Goal: Information Seeking & Learning: Compare options

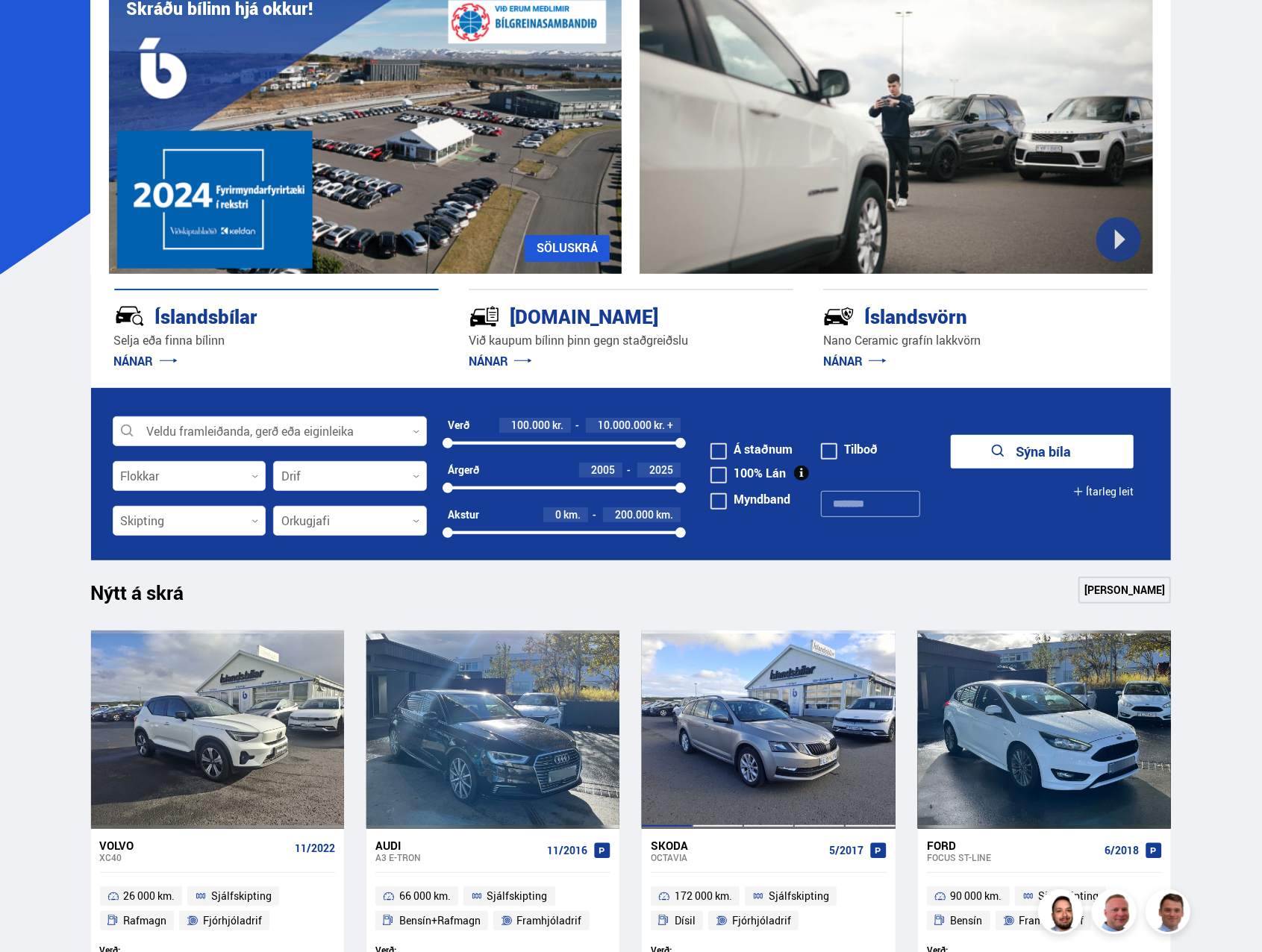
scroll to position [224, 0]
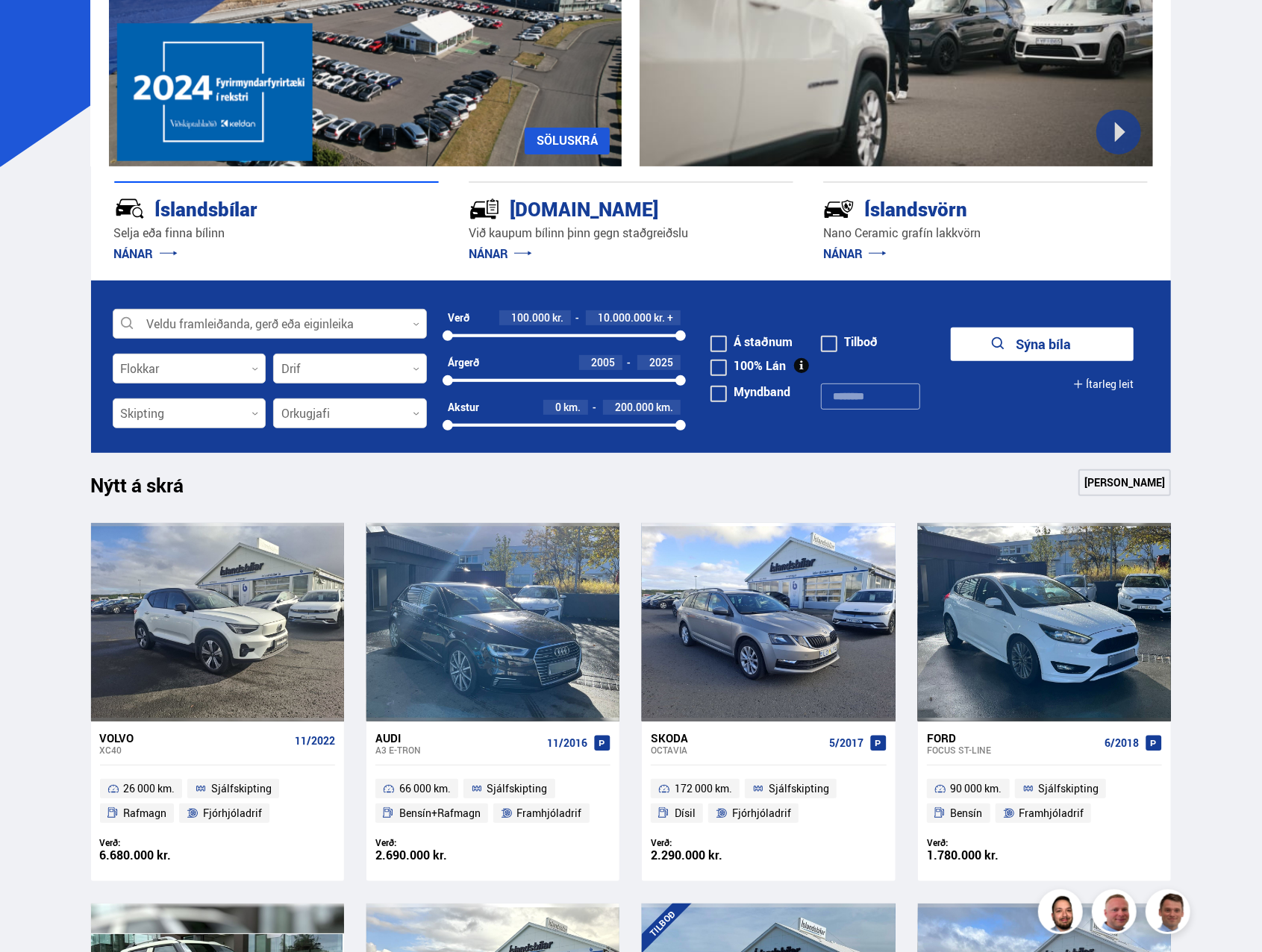
click at [225, 319] on div at bounding box center [270, 324] width 314 height 30
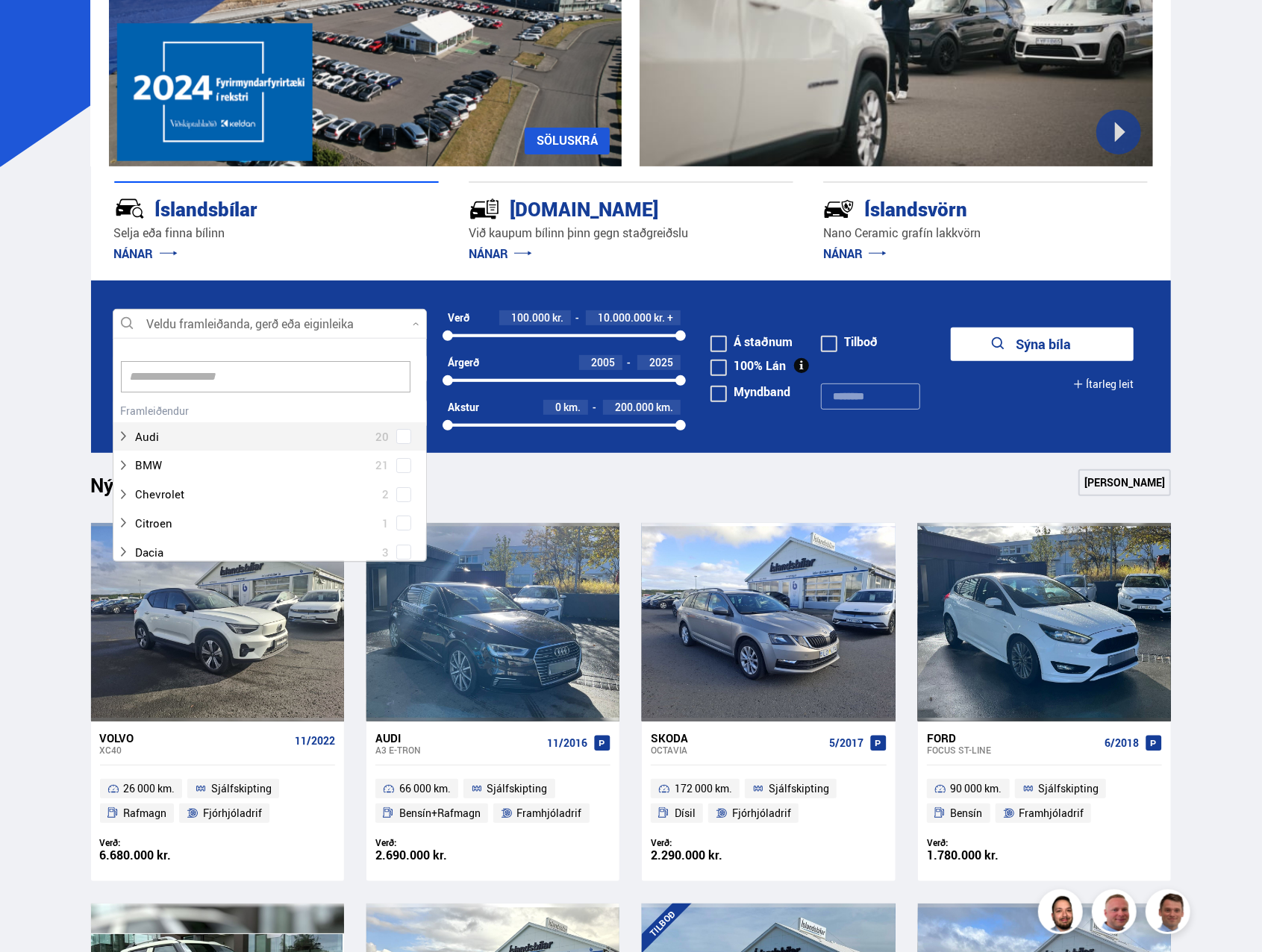
scroll to position [222, 309]
click at [203, 384] on input at bounding box center [265, 377] width 289 height 31
type input "*****"
click at [227, 542] on div at bounding box center [284, 552] width 276 height 22
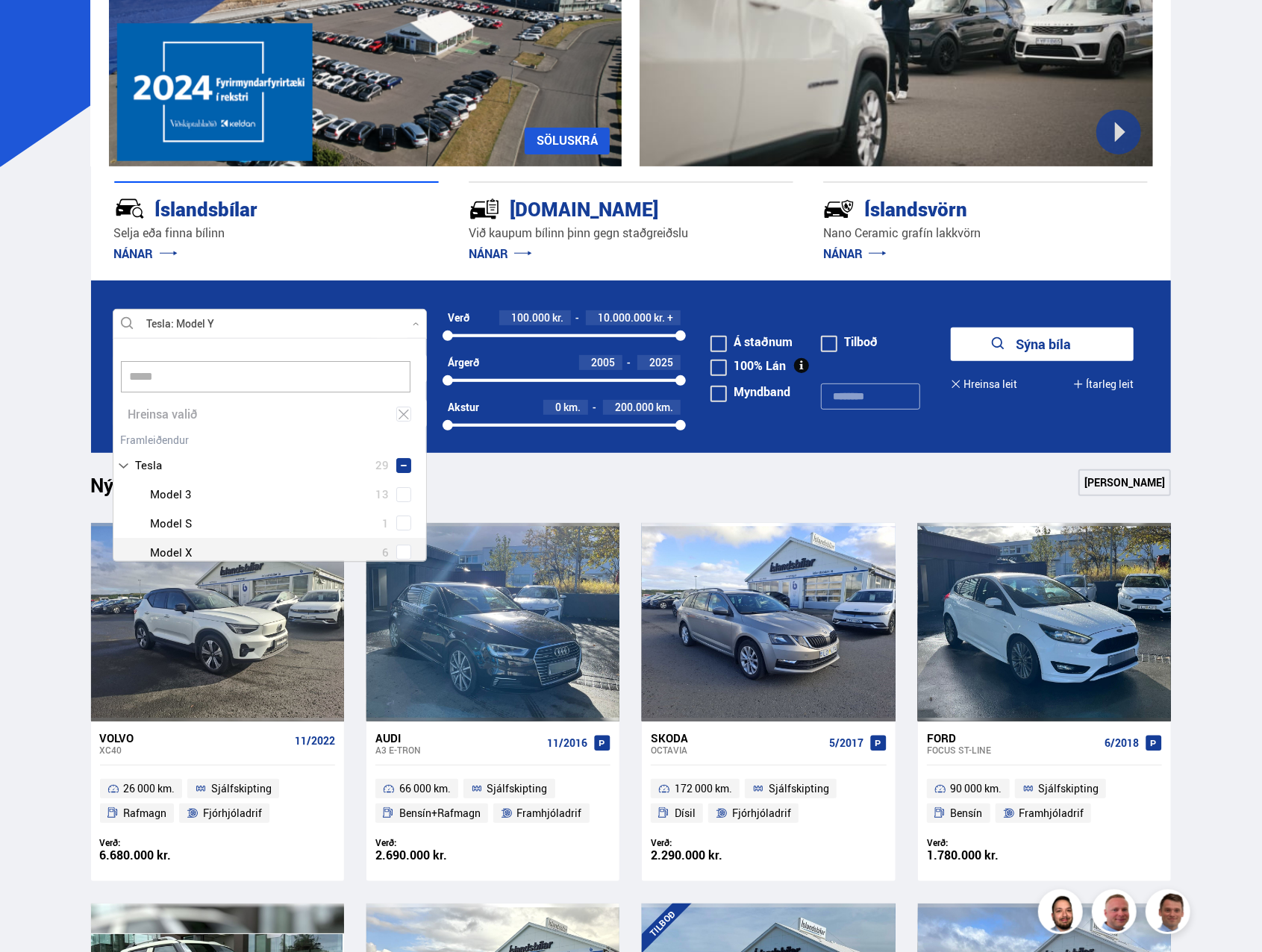
click at [399, 547] on div "Tesla Model 3 13 Tesla Model S 1 Tesla Model X 6 Tesla Model Y 9" at bounding box center [270, 537] width 313 height 116
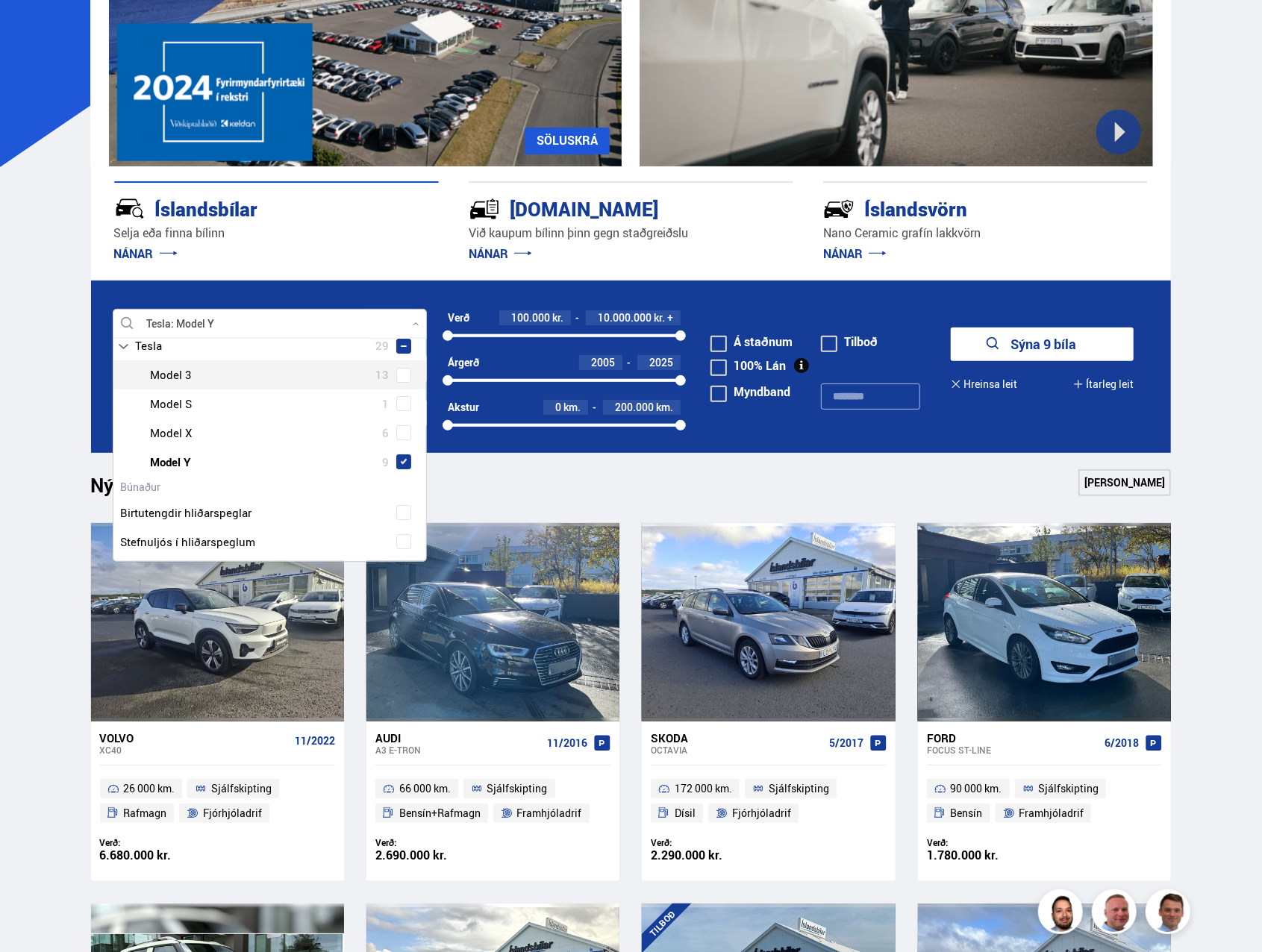
scroll to position [129, 0]
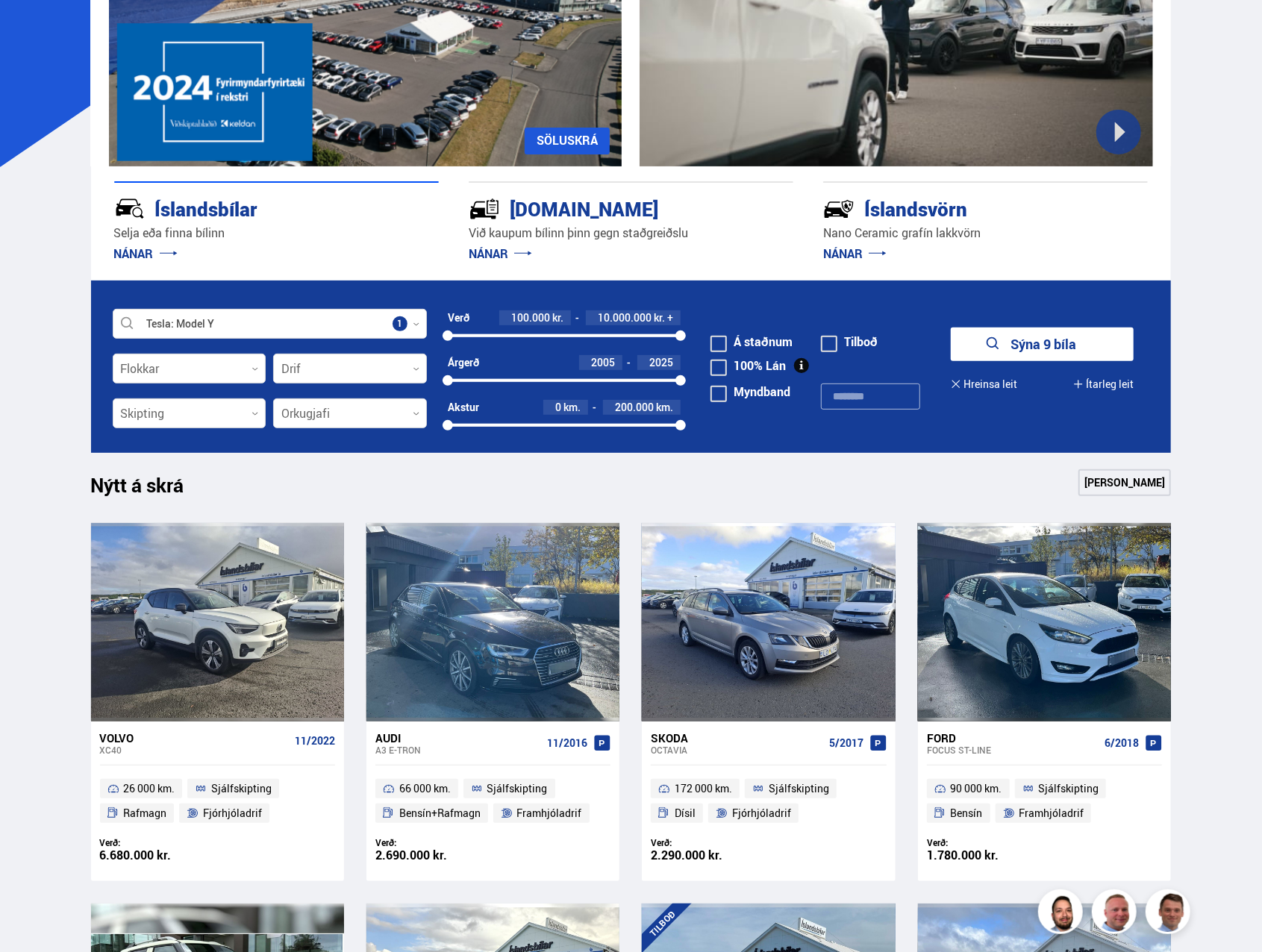
click at [1025, 342] on button "Sýna 9 bíla" at bounding box center [1043, 344] width 183 height 34
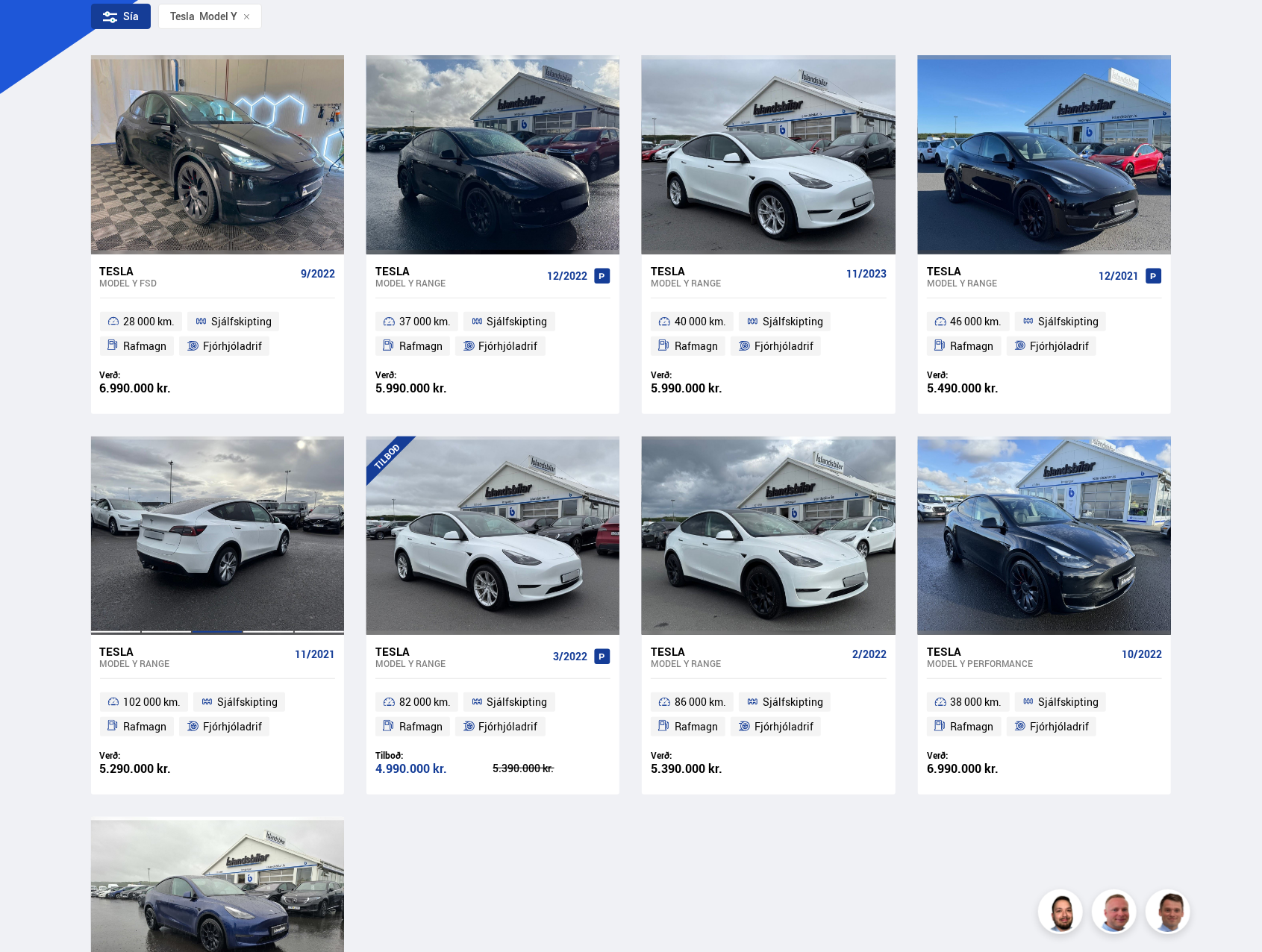
scroll to position [299, 0]
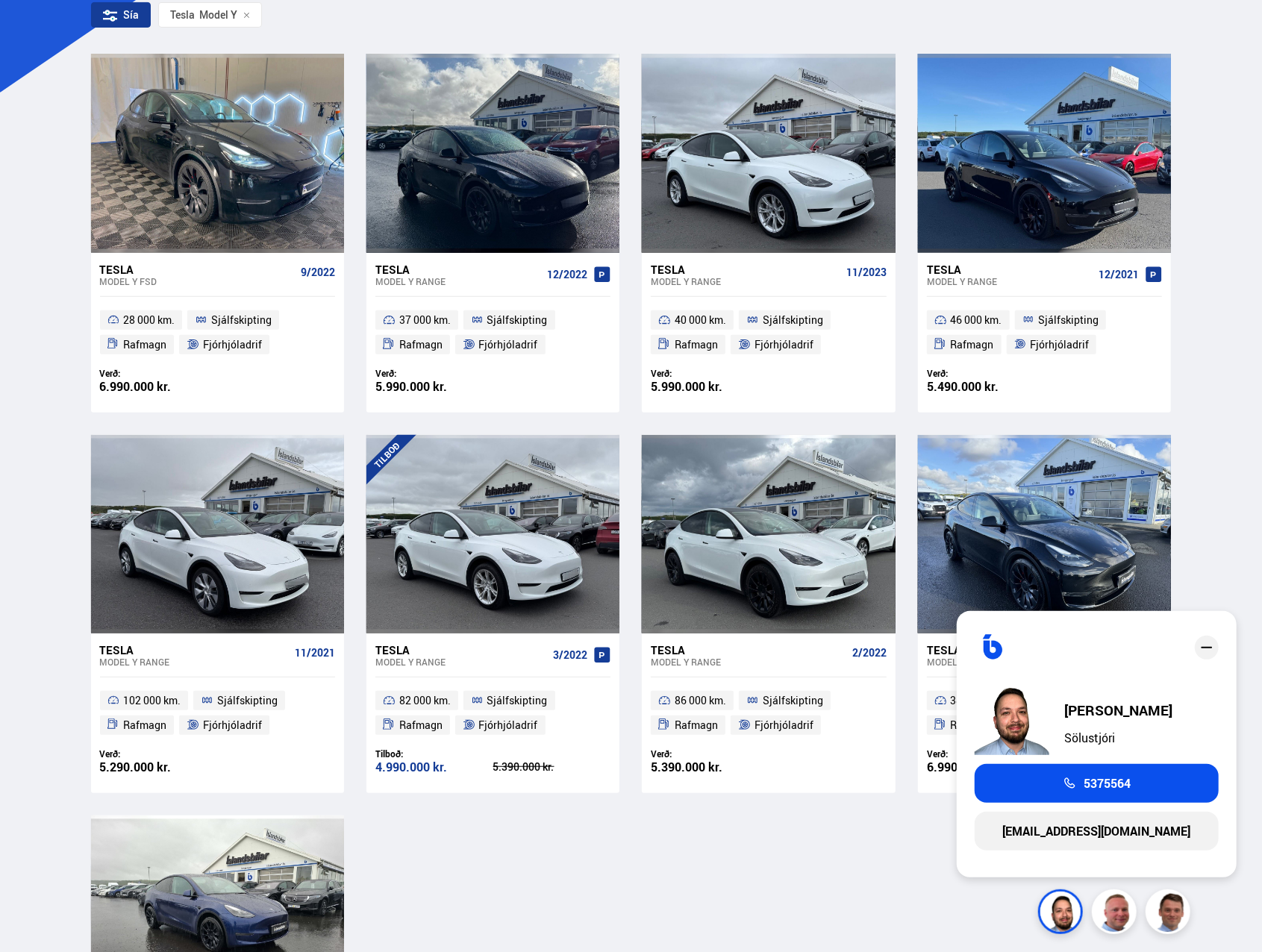
click at [836, 854] on div "Tesla Model Y FSD 9/2022 28 000 km. Sjálfskipting Rafmagn Fjórhjóladrif Verð: 6…" at bounding box center [631, 613] width 1081 height 1120
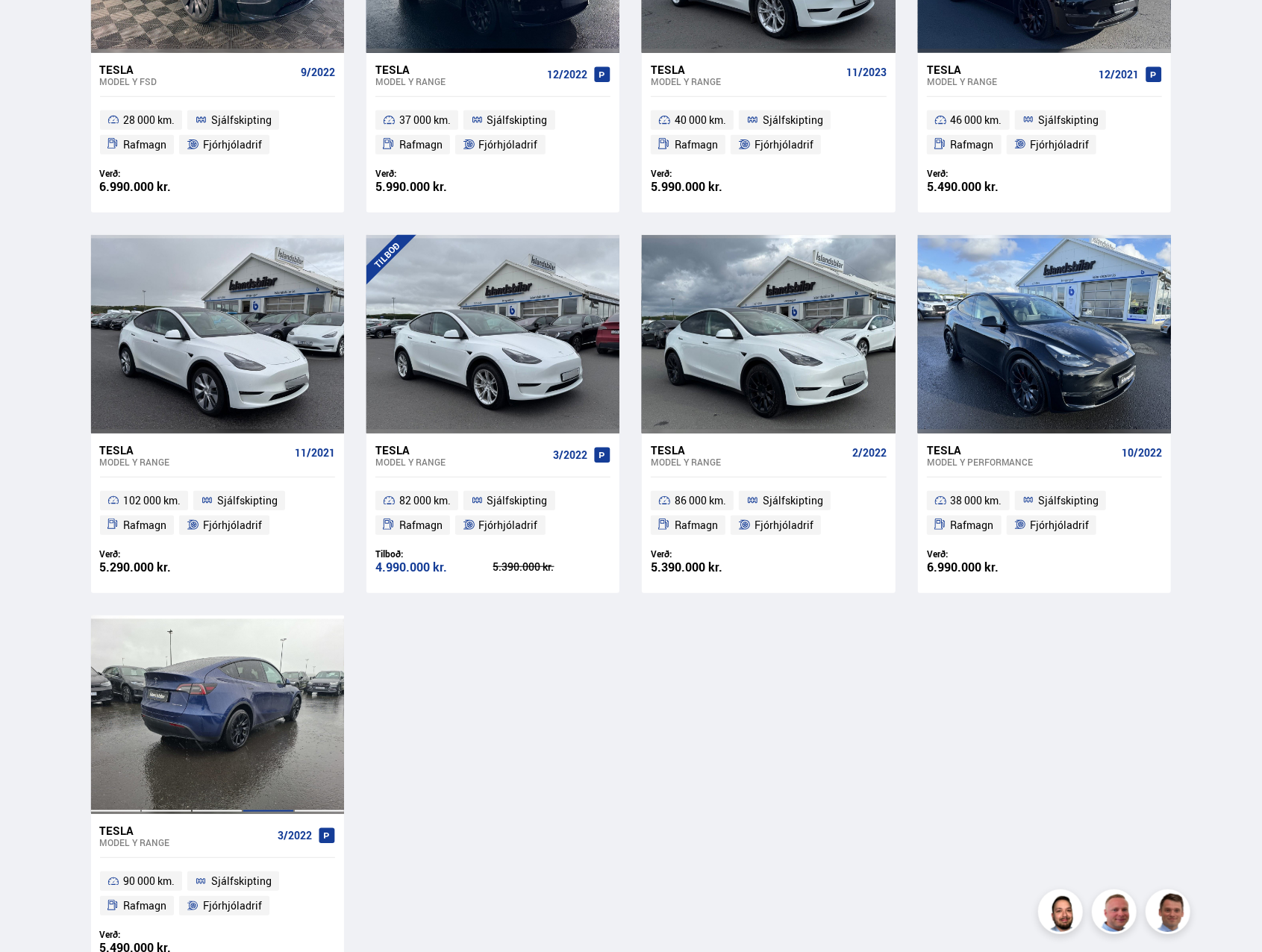
scroll to position [523, 0]
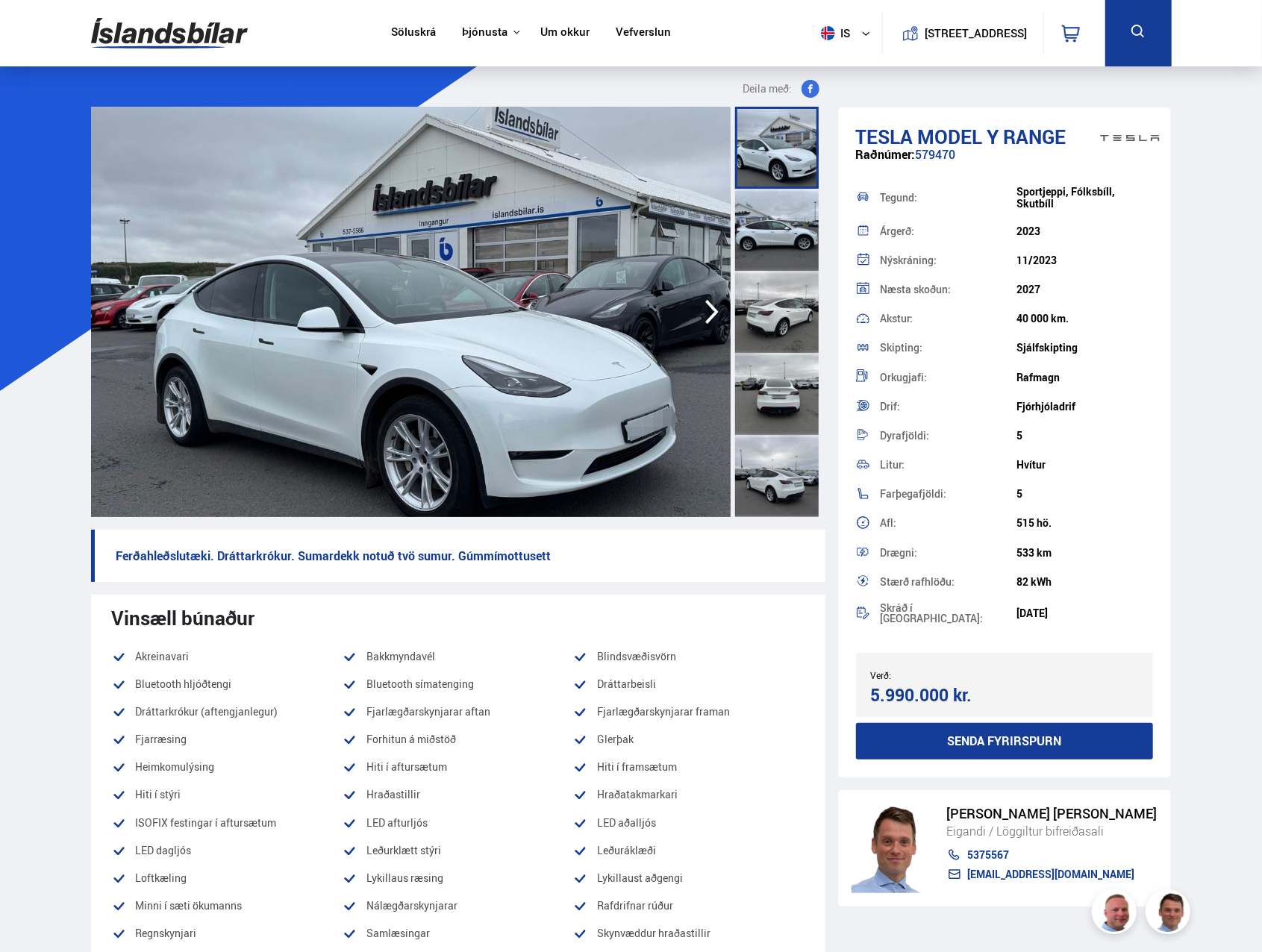
click at [773, 227] on div at bounding box center [777, 230] width 84 height 82
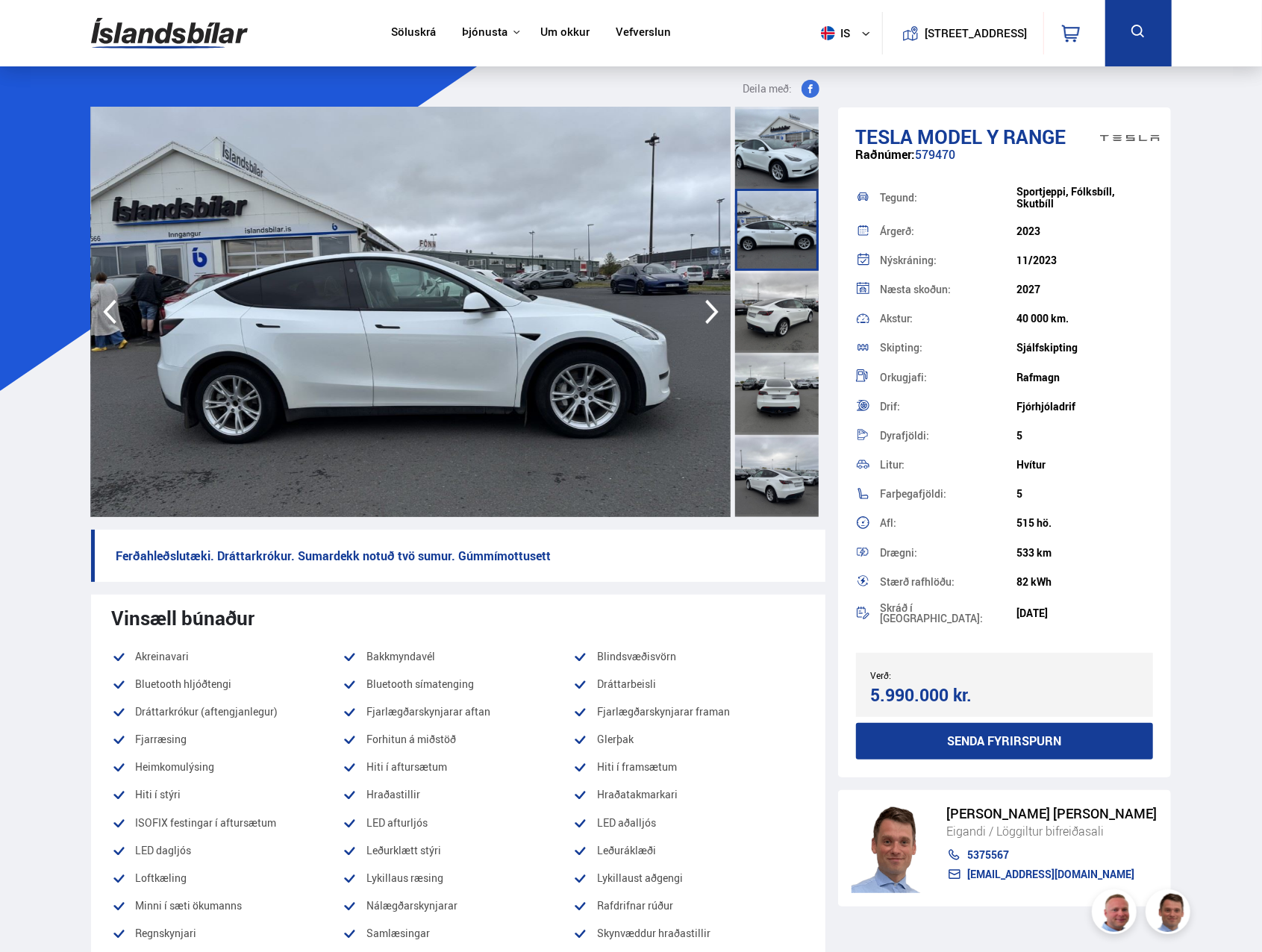
click at [782, 303] on div at bounding box center [777, 312] width 84 height 82
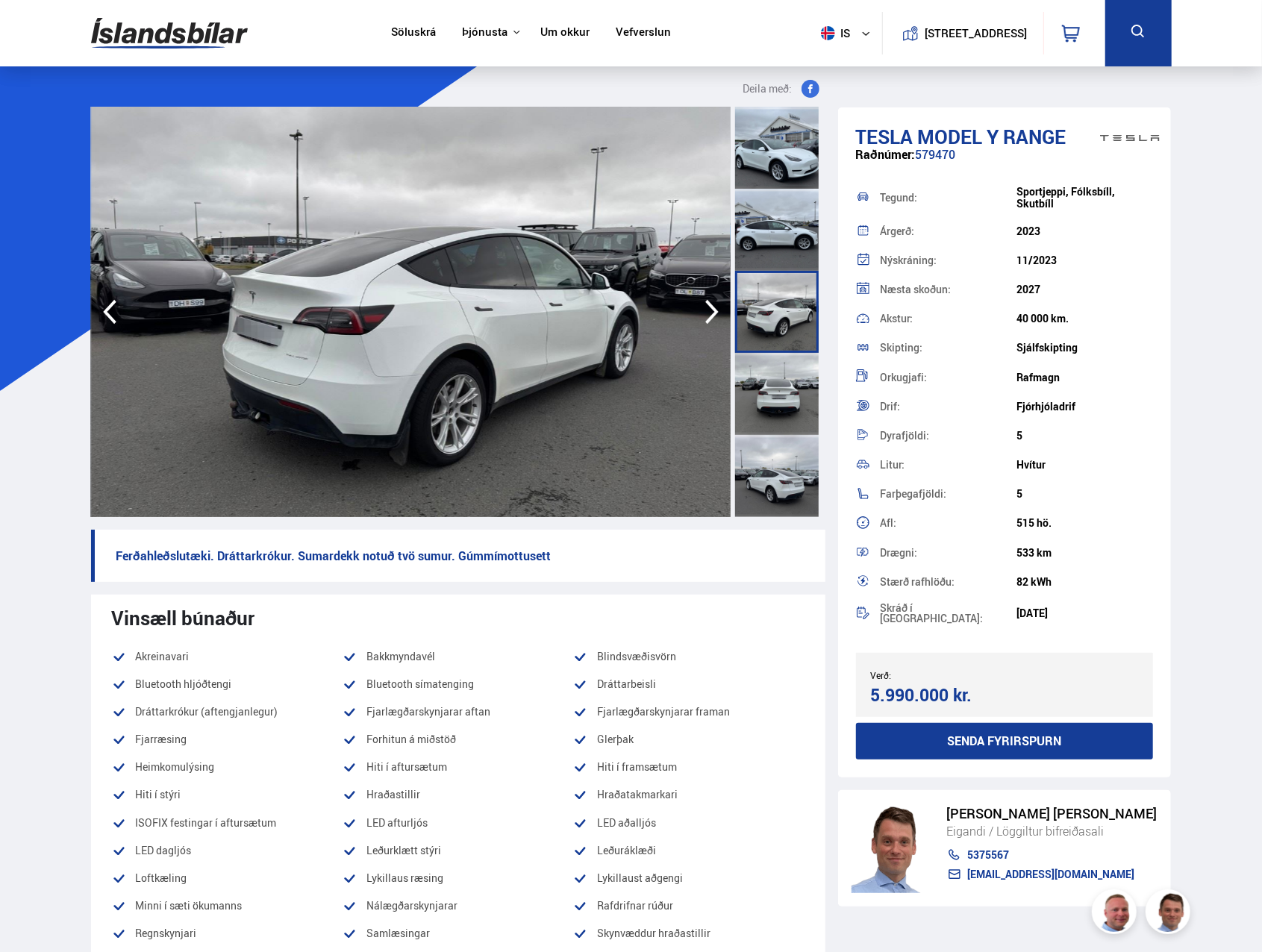
click at [782, 403] on div at bounding box center [777, 394] width 84 height 82
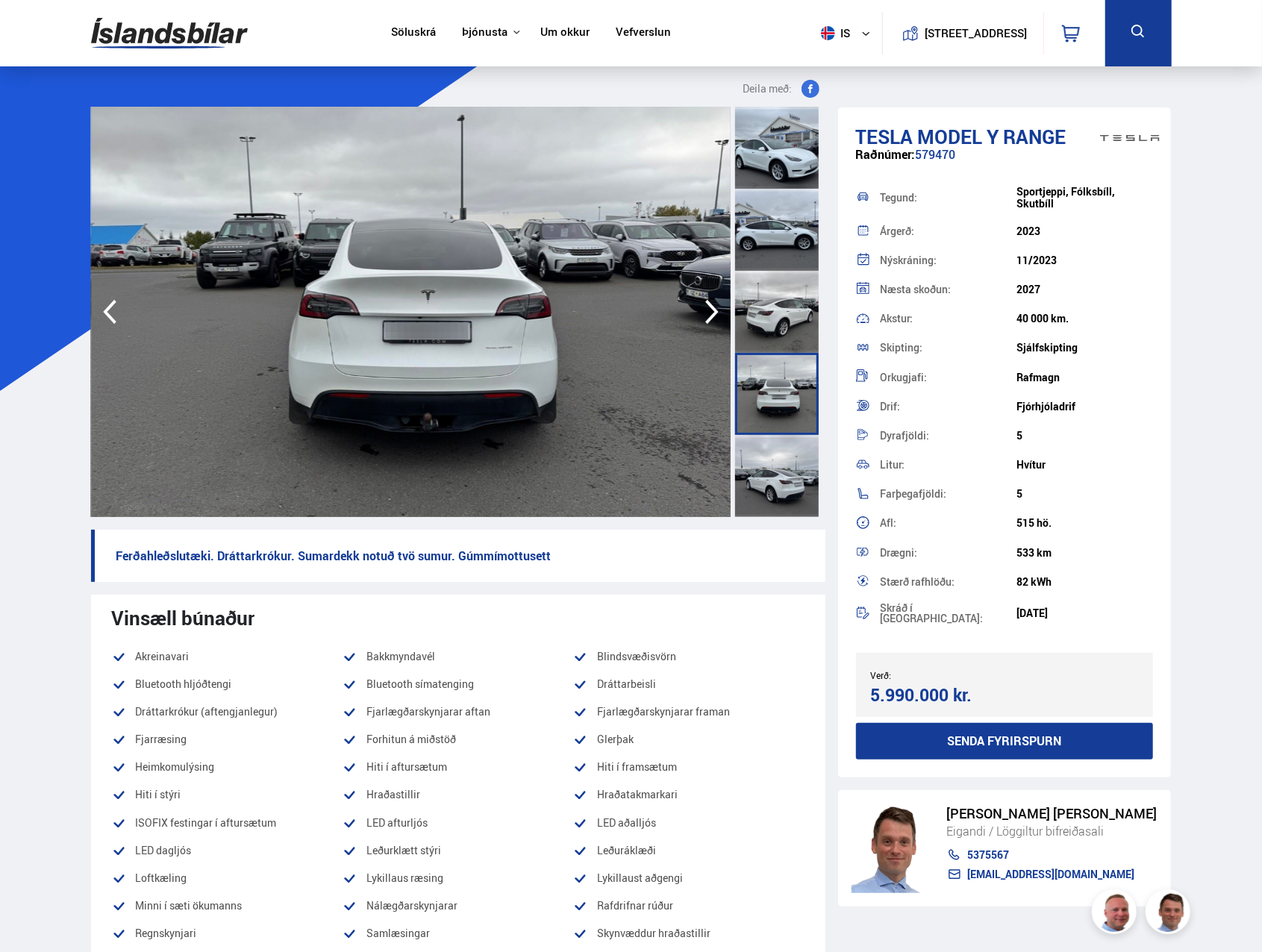
click at [767, 475] on div at bounding box center [777, 476] width 84 height 82
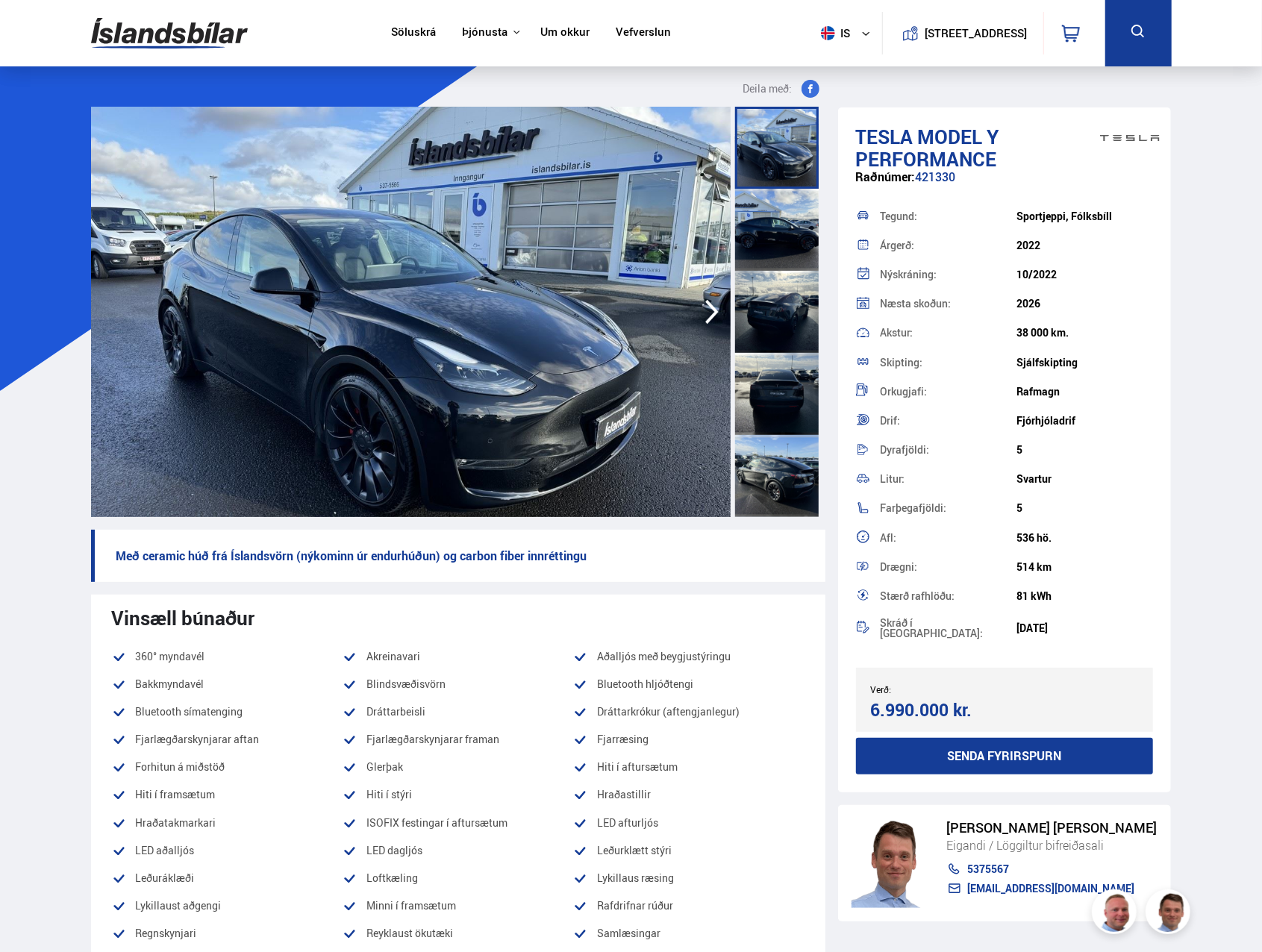
scroll to position [74, 0]
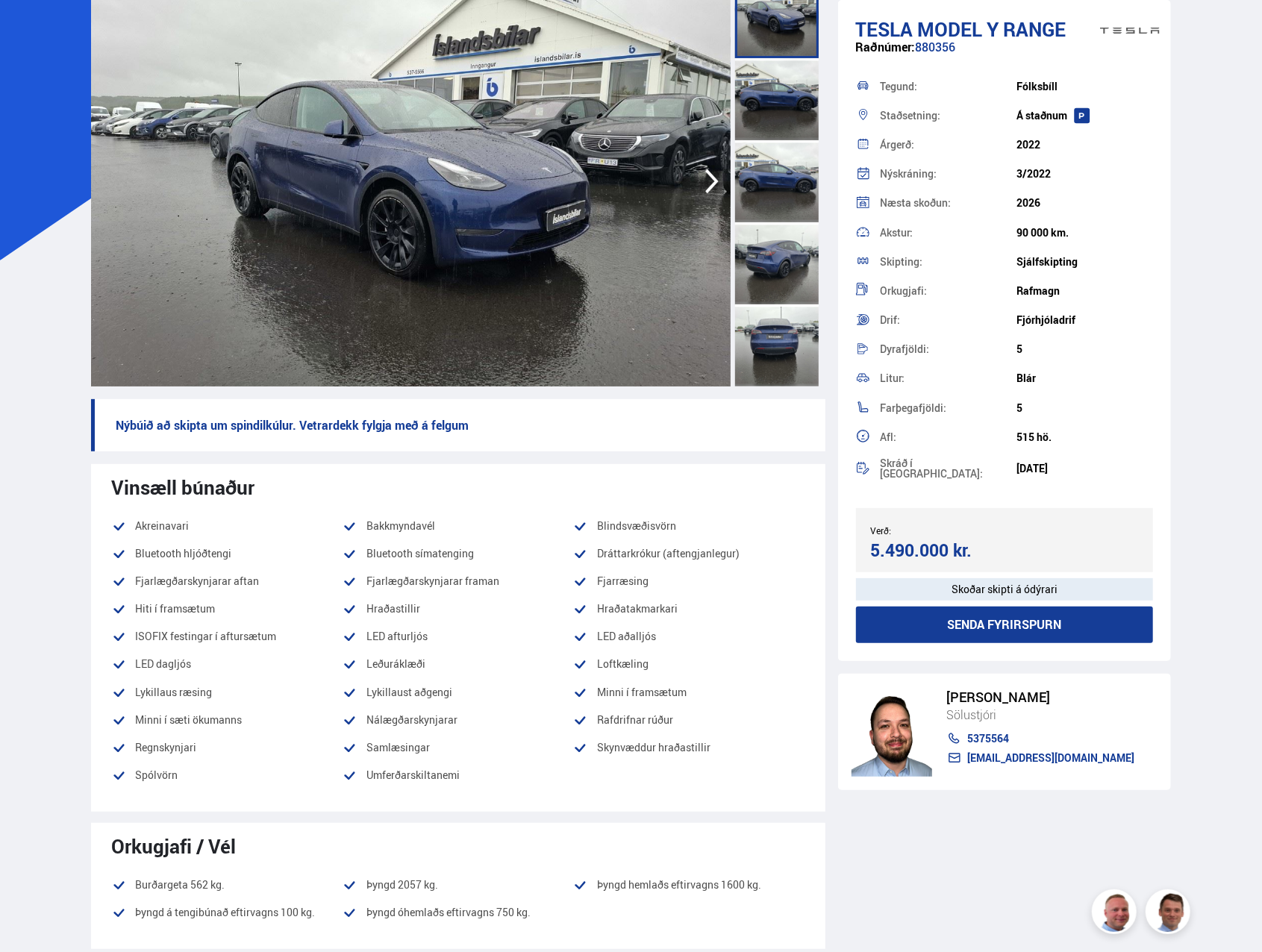
scroll to position [74, 0]
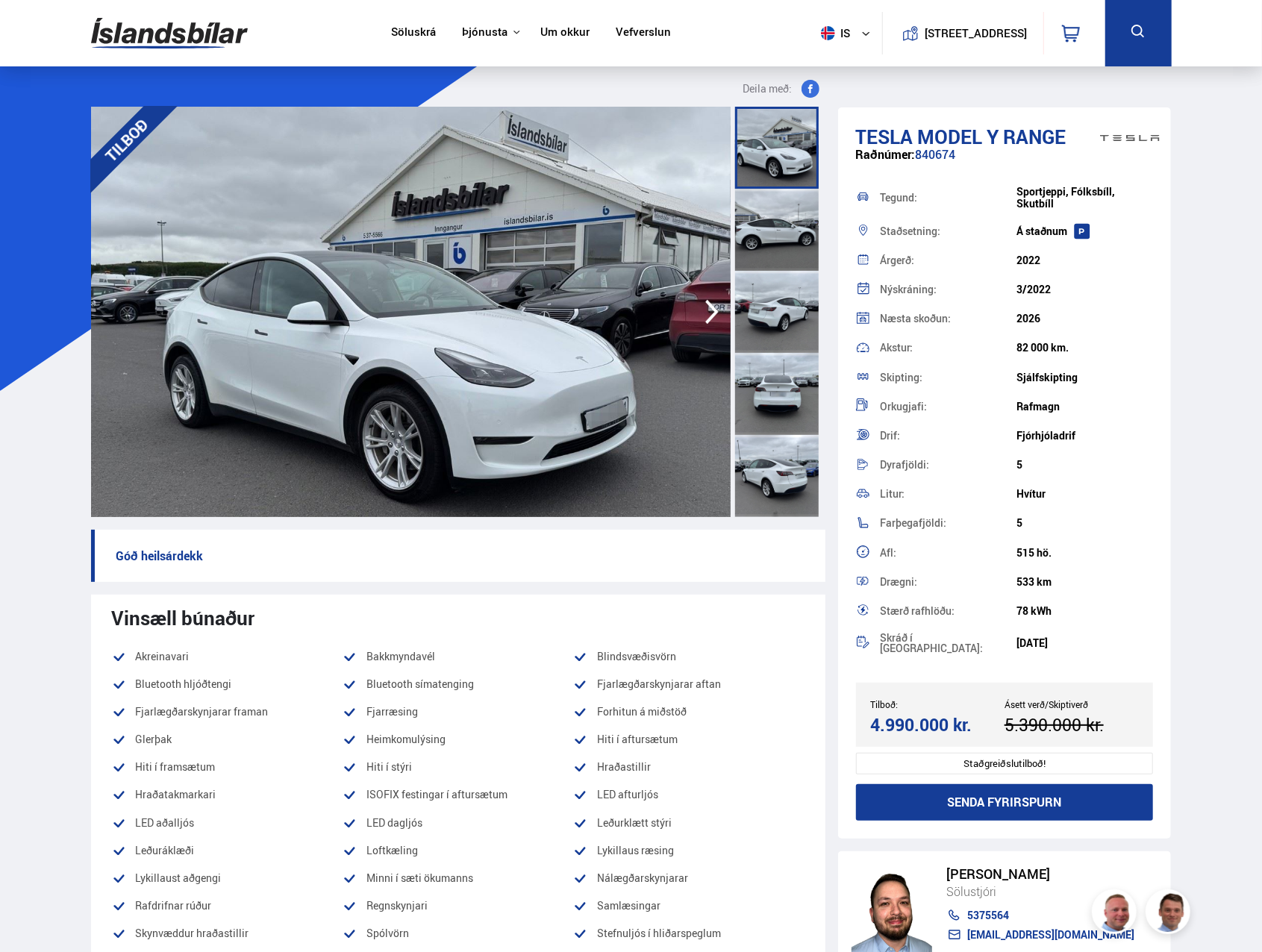
click at [776, 253] on div at bounding box center [777, 230] width 84 height 82
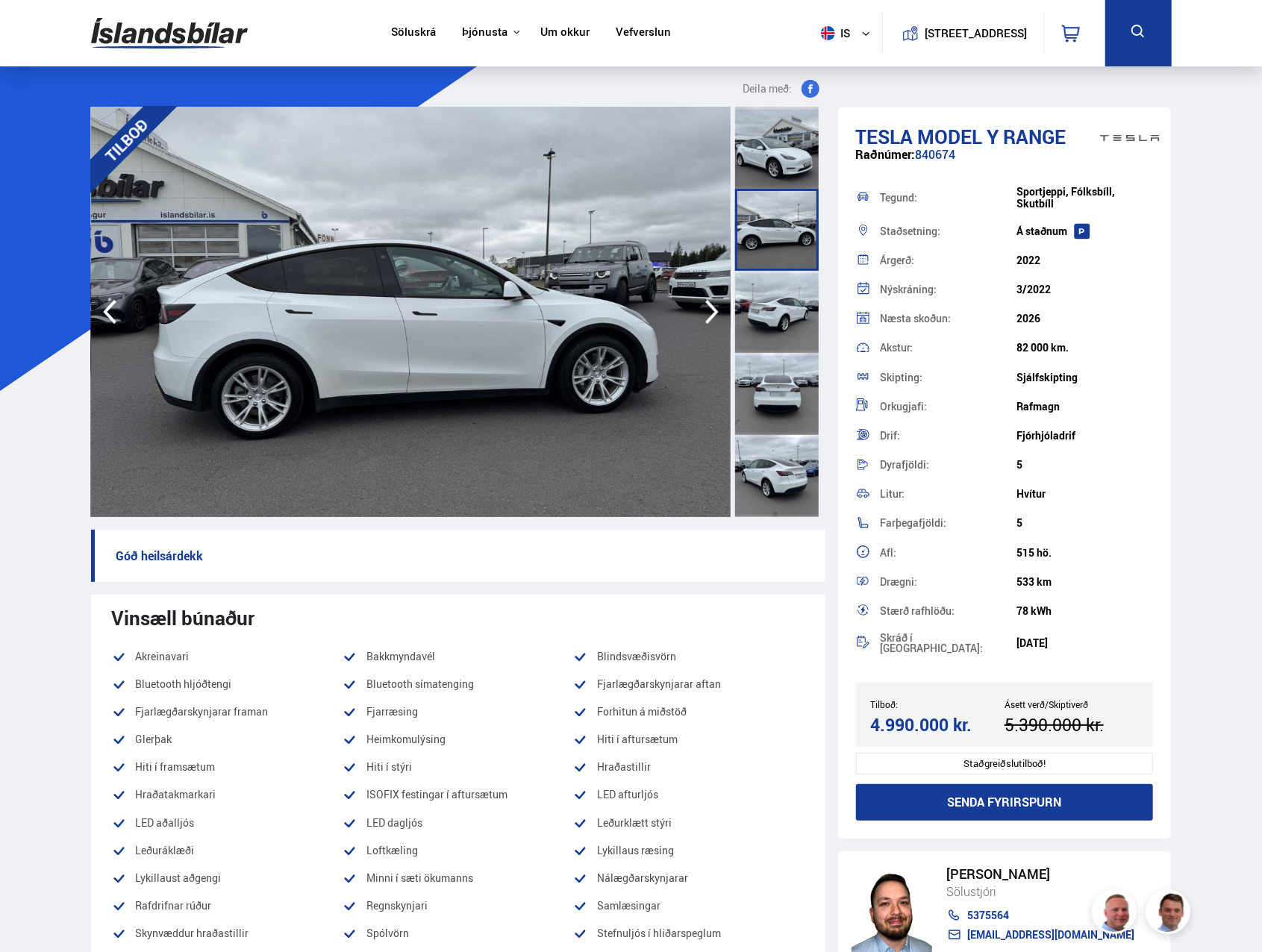
click at [777, 307] on div at bounding box center [777, 312] width 84 height 82
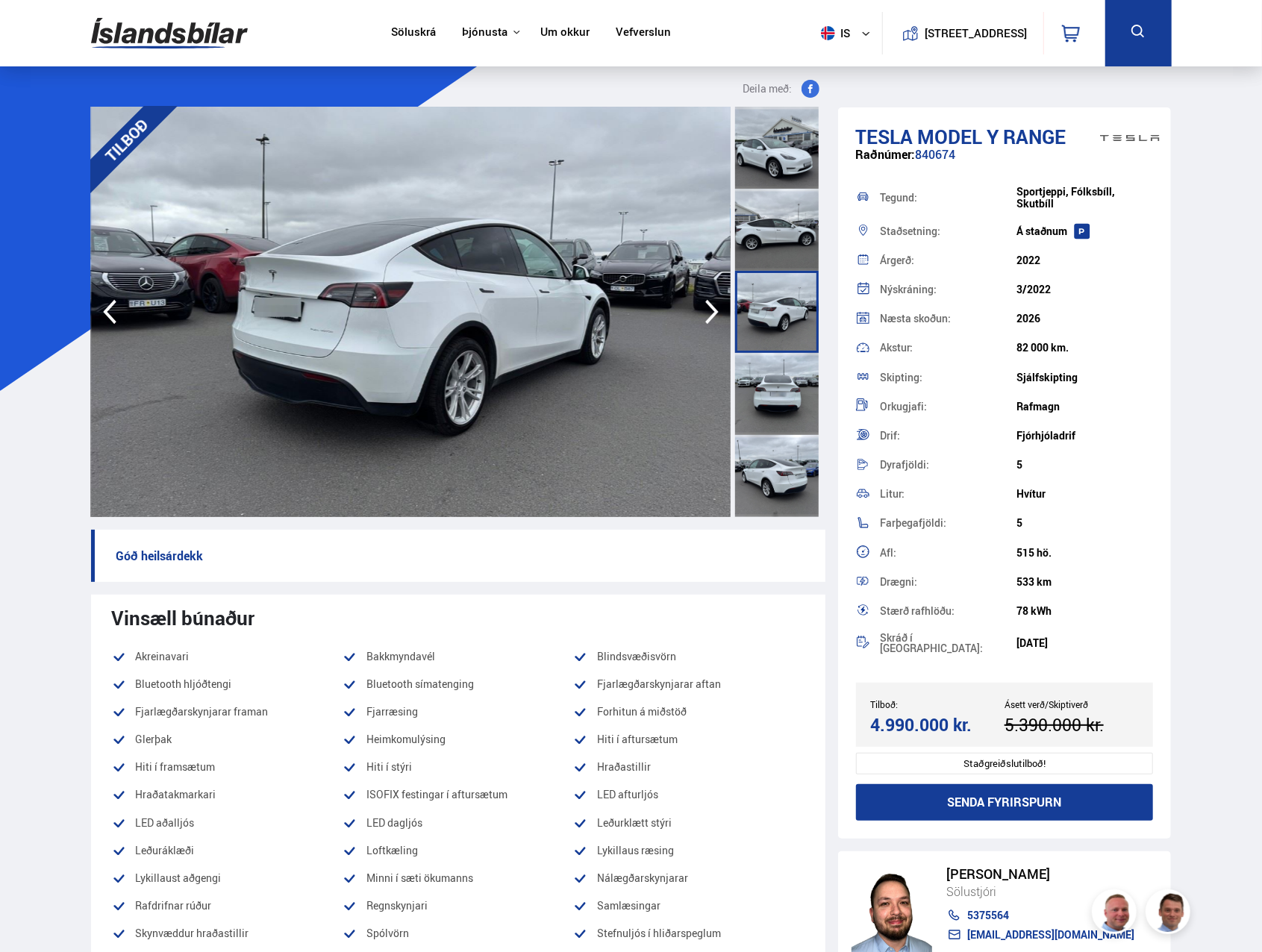
click at [763, 302] on div at bounding box center [777, 312] width 84 height 82
click at [784, 256] on div at bounding box center [777, 230] width 84 height 82
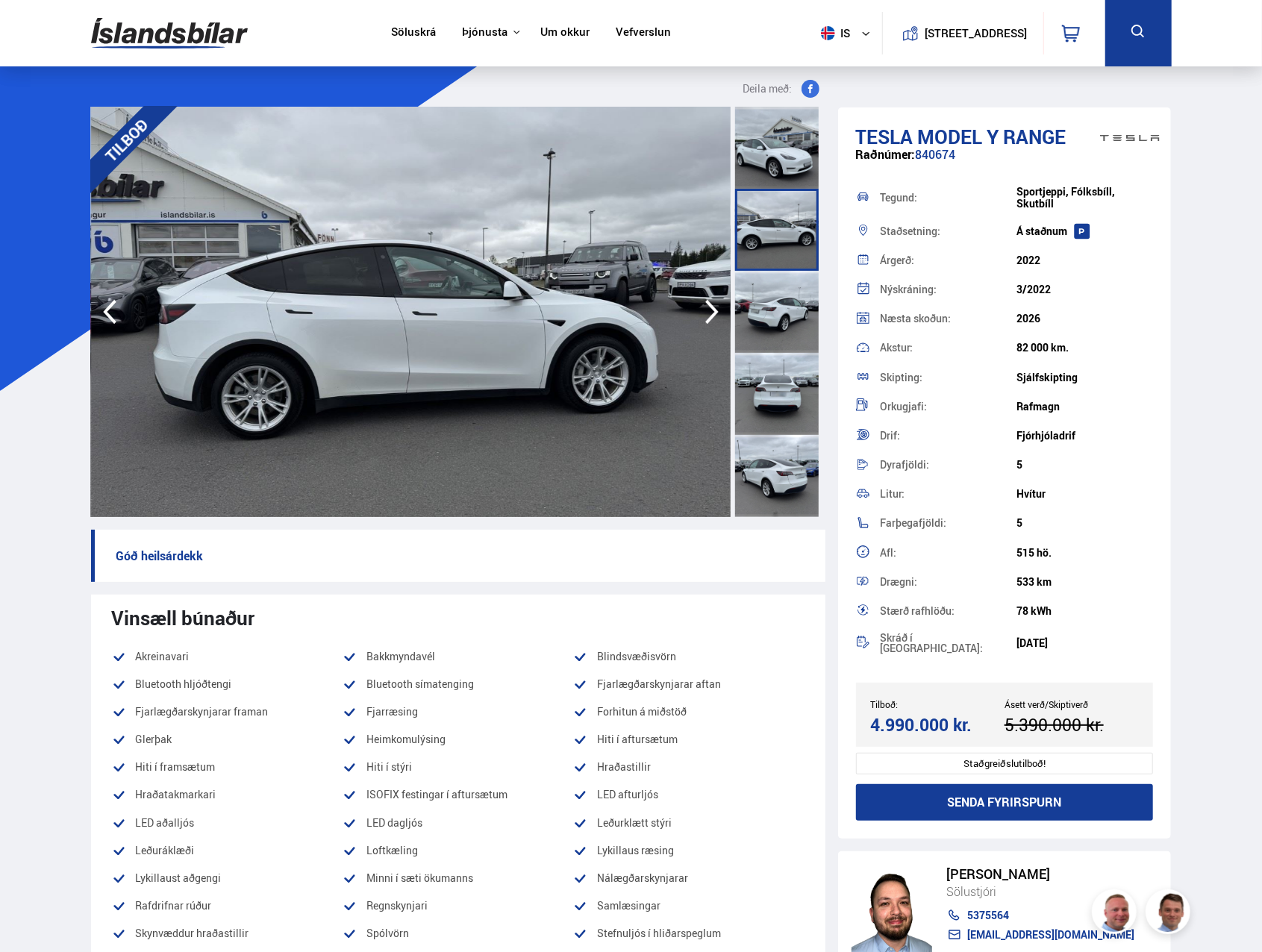
click at [777, 179] on div at bounding box center [777, 148] width 84 height 82
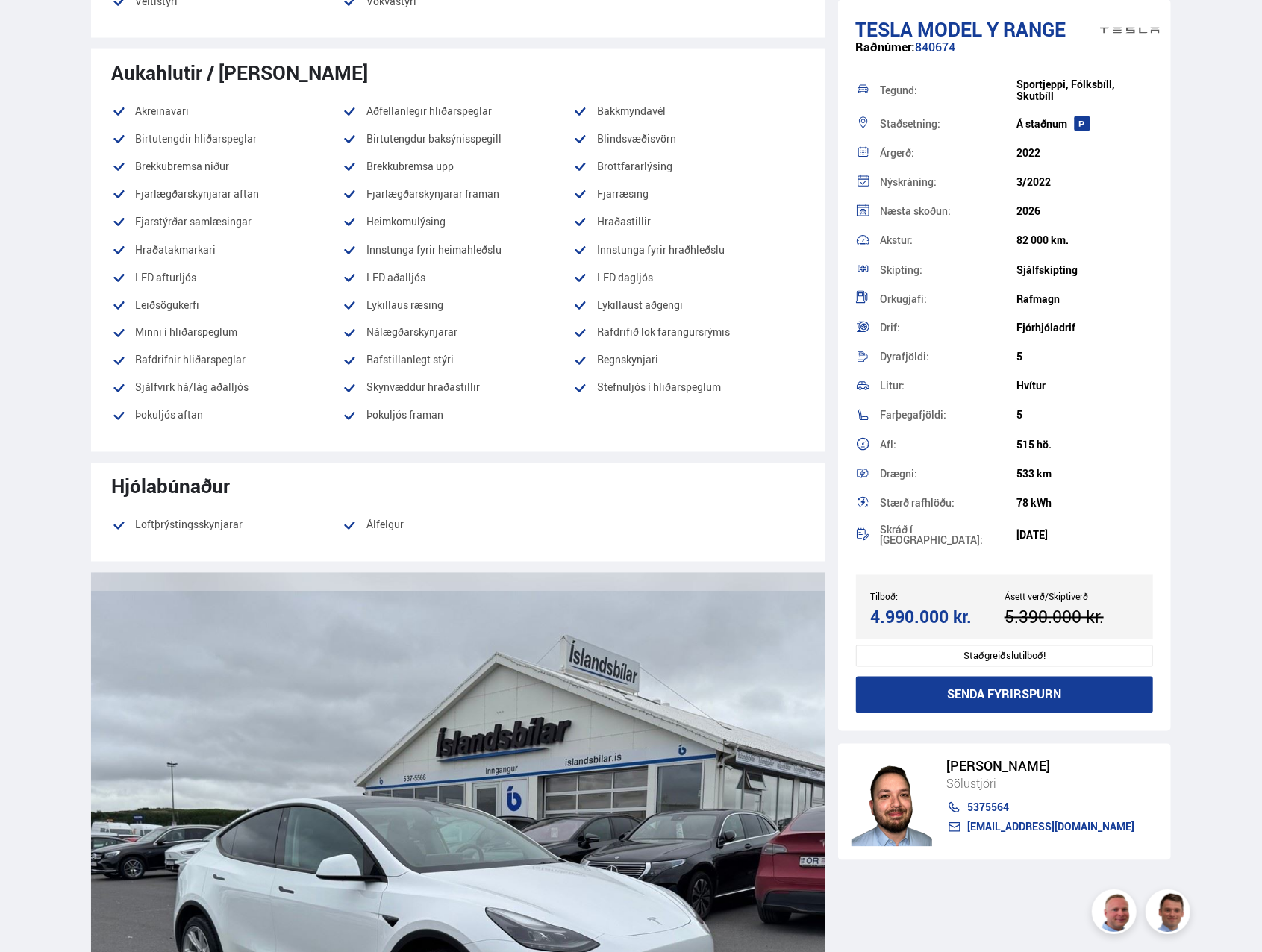
scroll to position [1567, 0]
